Goal: Obtain resource: Obtain resource

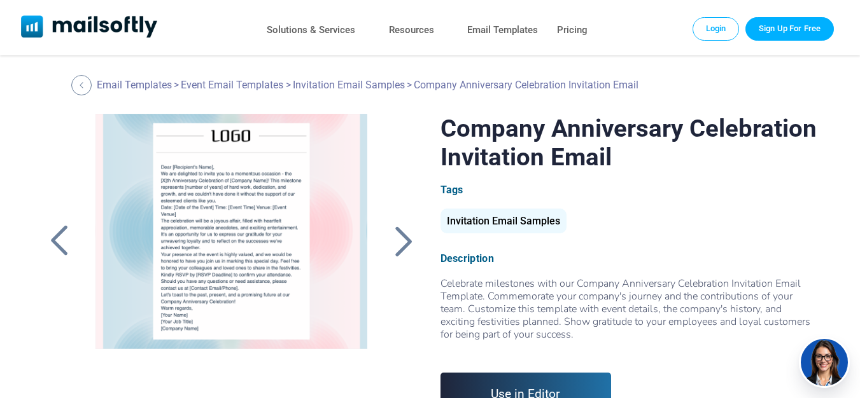
scroll to position [10, 0]
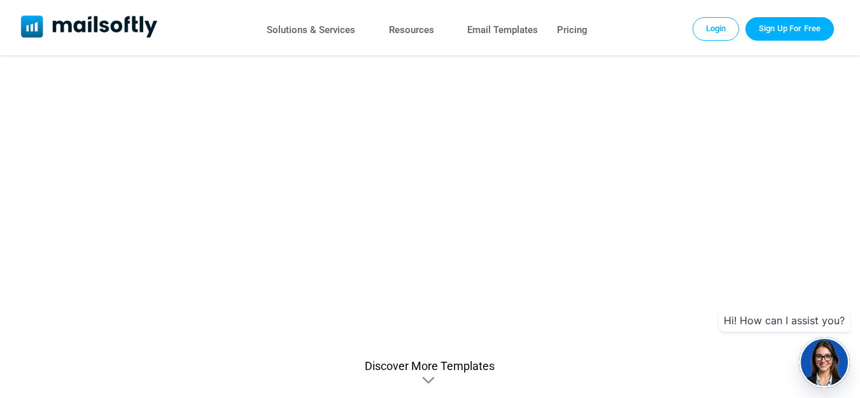
drag, startPoint x: 868, startPoint y: 97, endPoint x: 868, endPoint y: 220, distance: 122.8
click at [859, 220] on html "**********" at bounding box center [430, 239] width 860 height 1382
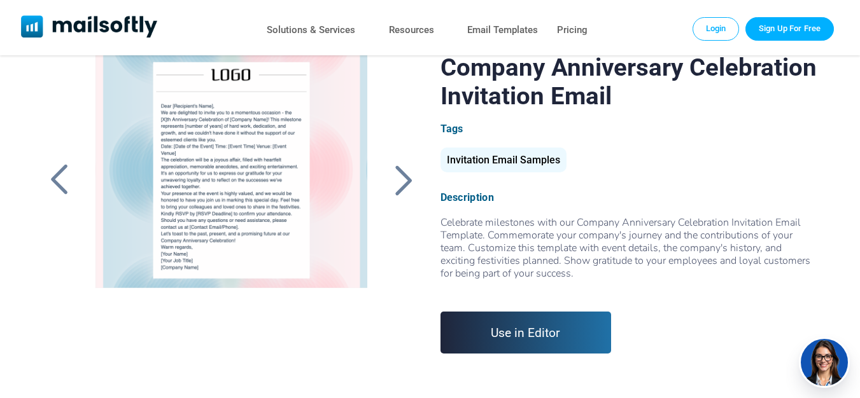
scroll to position [0, 0]
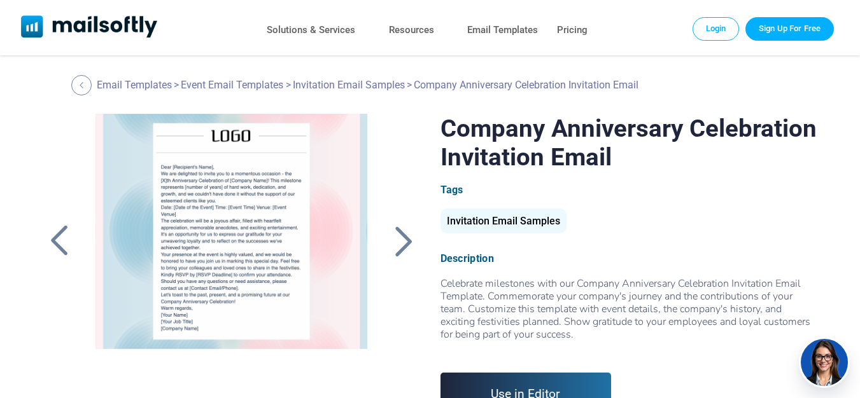
click at [340, 260] on div at bounding box center [232, 273] width 302 height 318
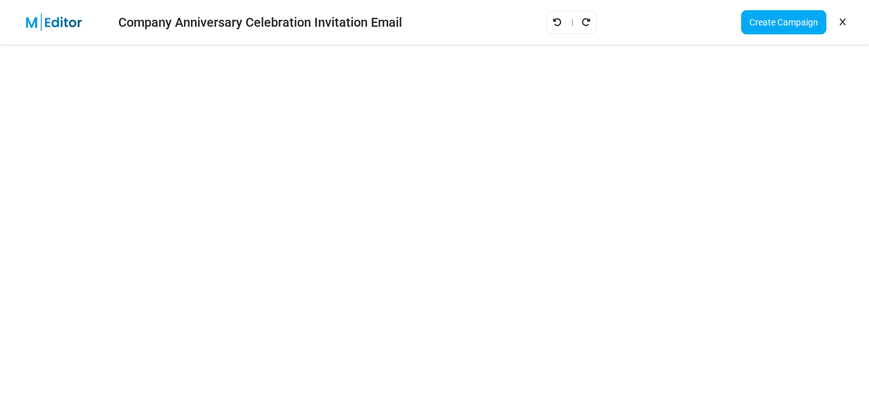
click at [841, 23] on icon at bounding box center [843, 22] width 6 height 1
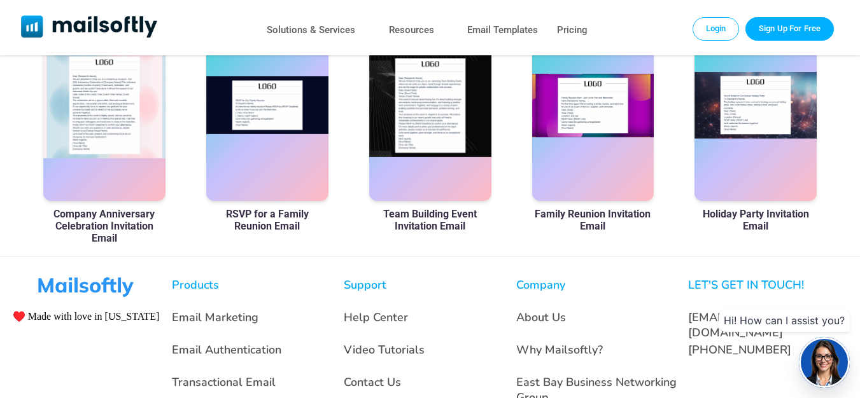
scroll to position [853, 0]
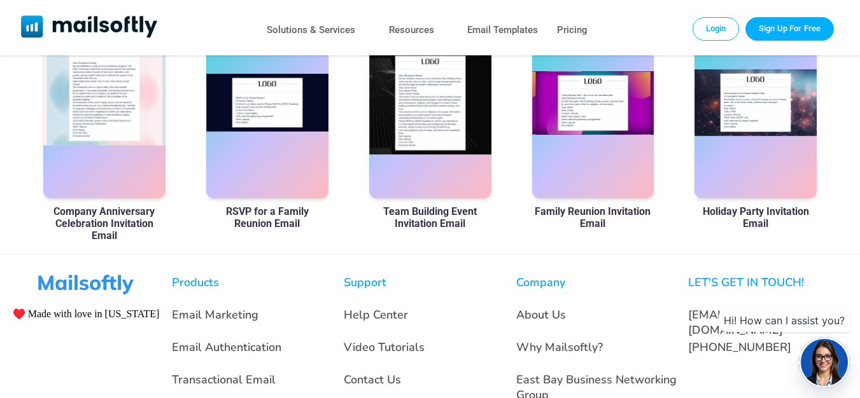
click at [78, 114] on div at bounding box center [104, 103] width 122 height 191
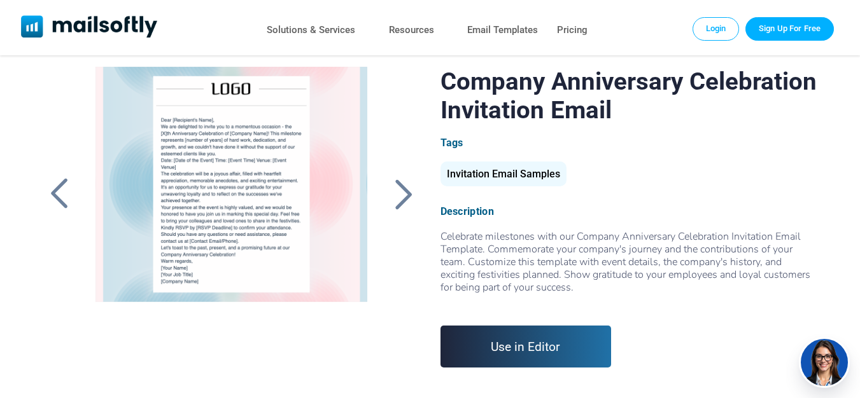
scroll to position [42, 0]
